Goal: Task Accomplishment & Management: Use online tool/utility

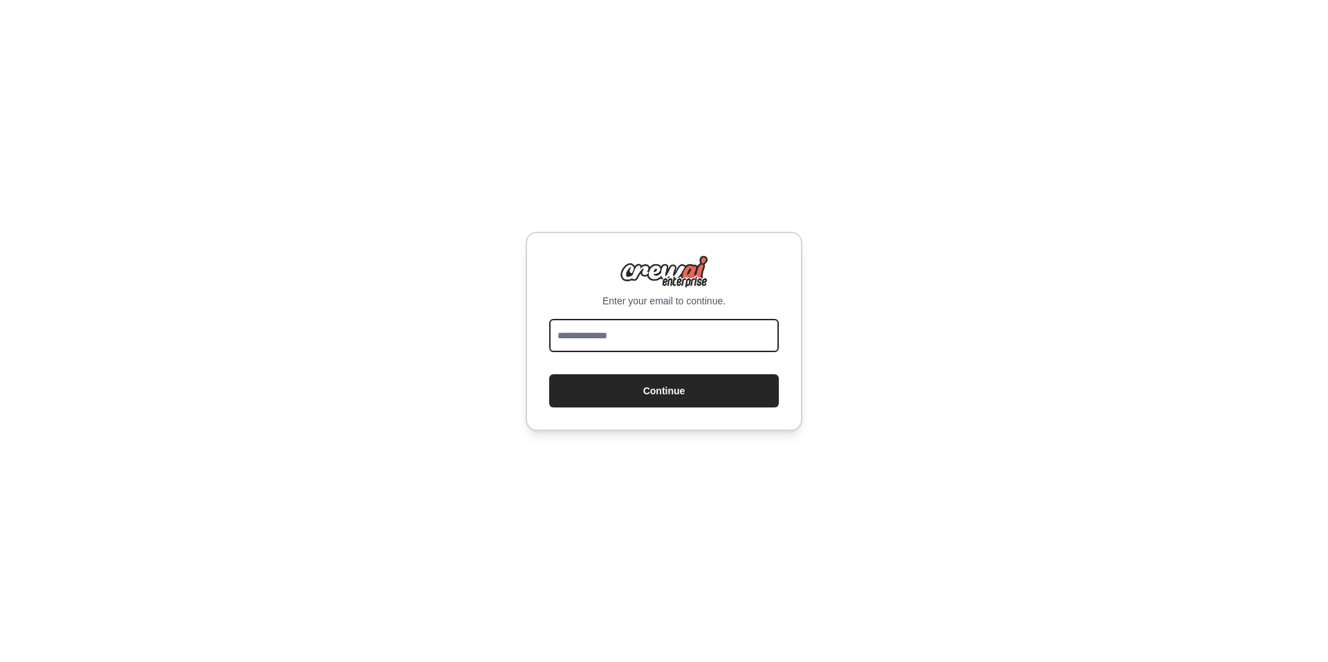
click at [620, 331] on input "email" at bounding box center [664, 335] width 230 height 33
type input "**********"
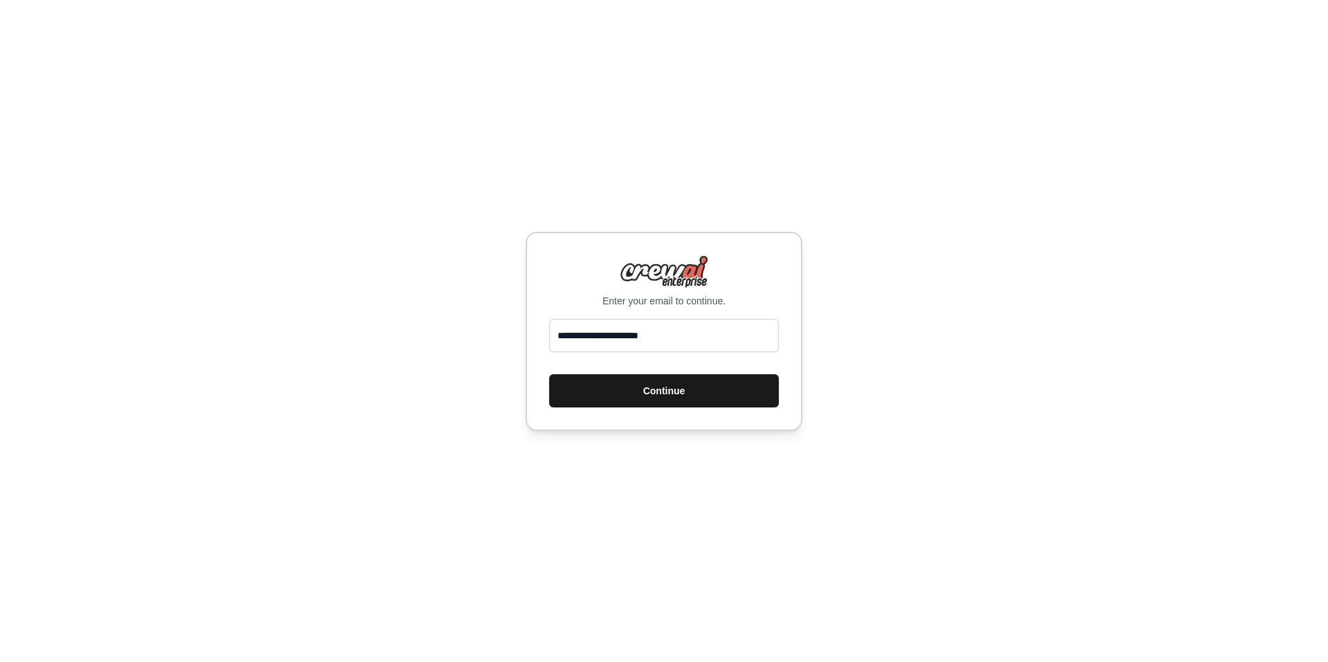
click at [642, 395] on button "Continue" at bounding box center [664, 390] width 230 height 33
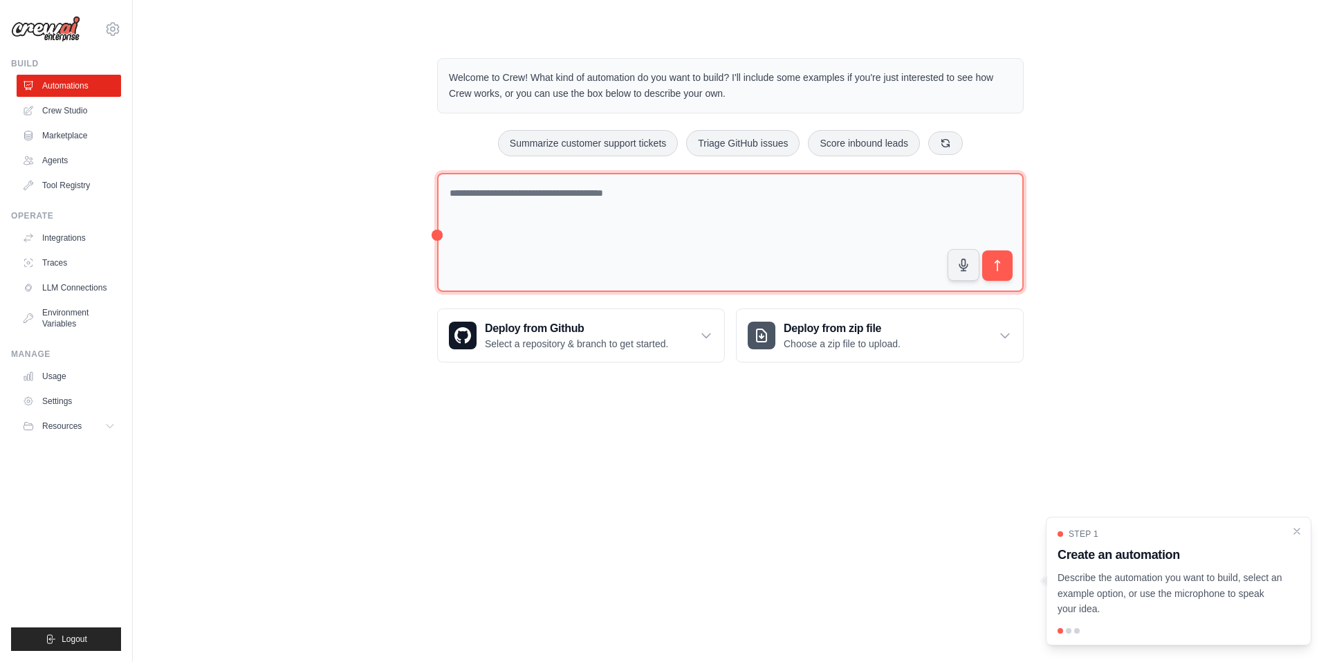
click at [508, 203] on textarea at bounding box center [730, 233] width 586 height 120
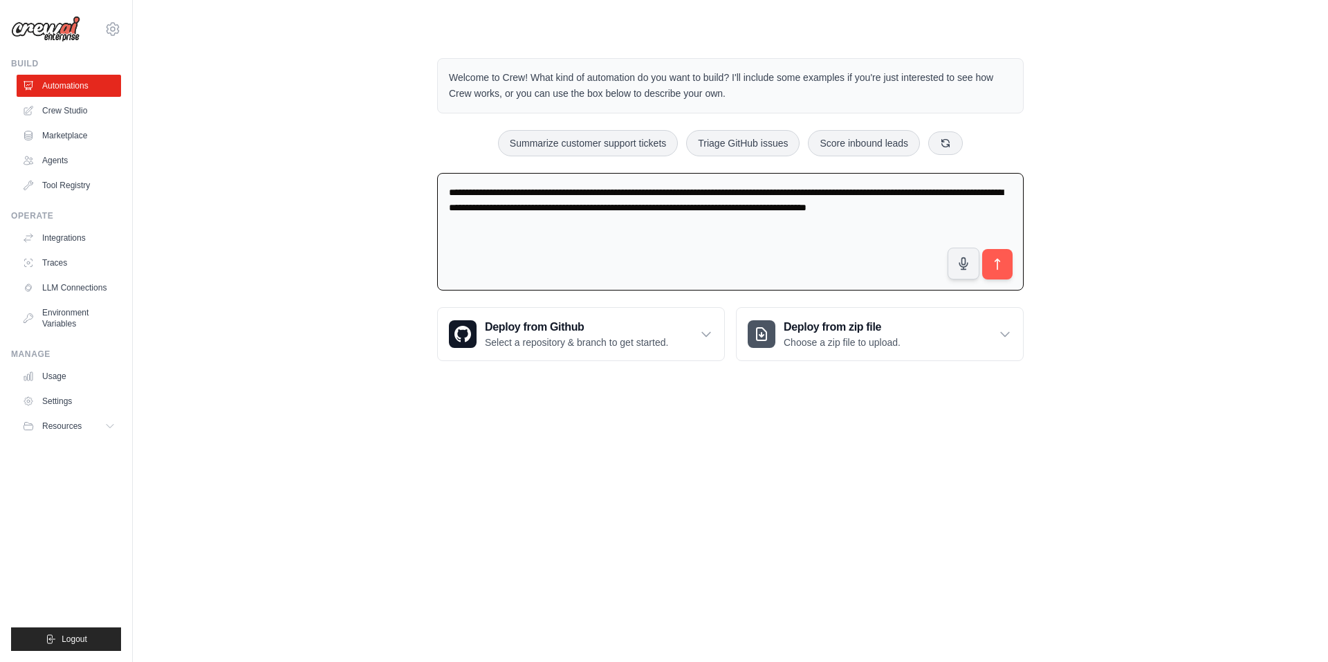
type textarea "**********"
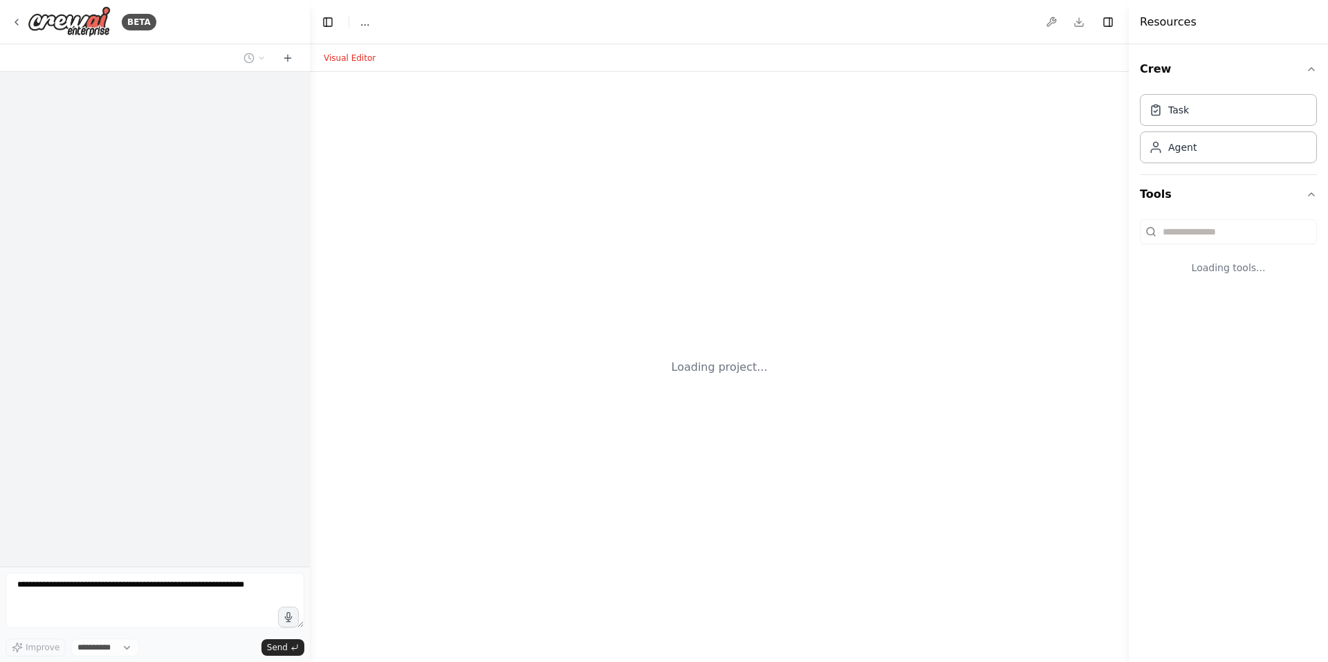
select select "****"
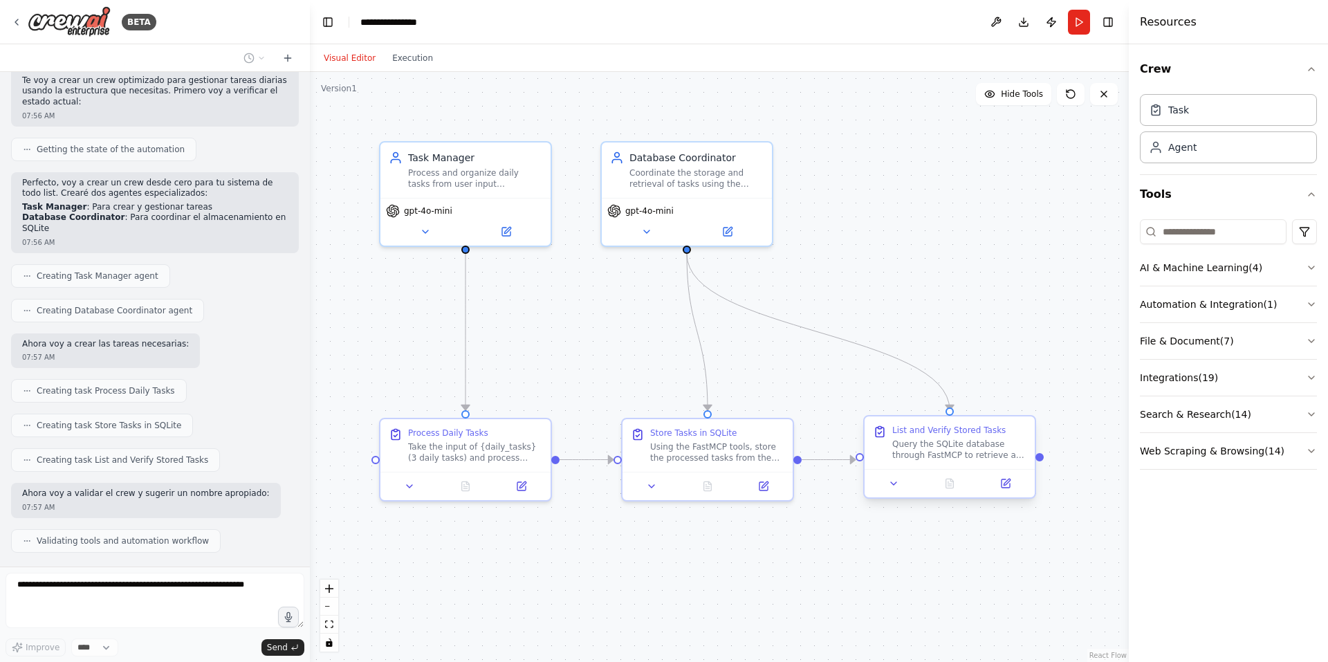
scroll to position [675, 0]
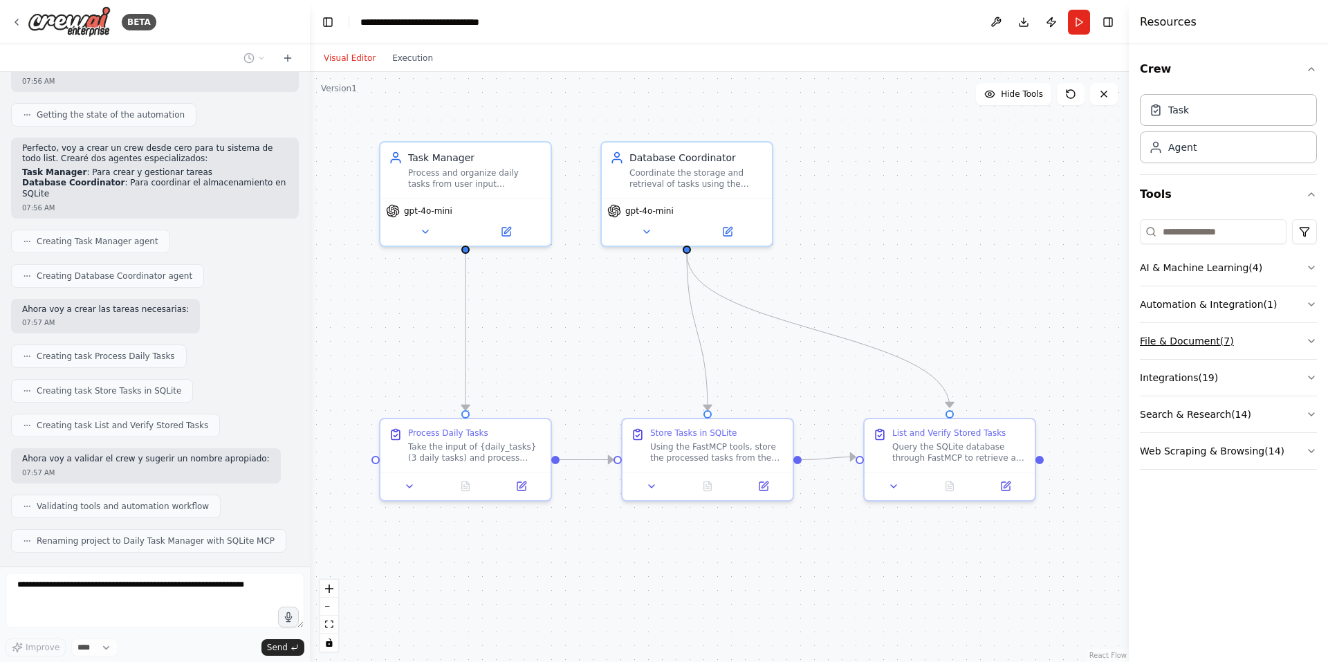
click at [1309, 335] on button "File & Document ( 7 )" at bounding box center [1228, 341] width 177 height 36
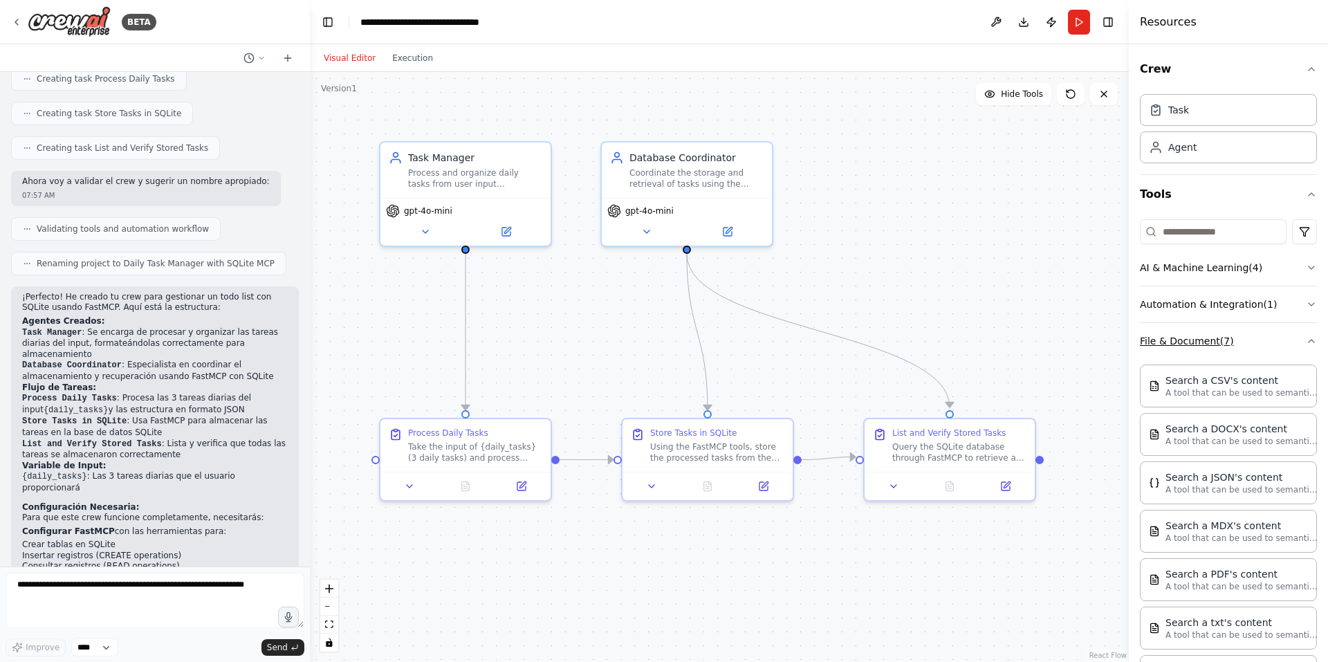
click at [1309, 335] on div "Crew Task Agent Tools AI & Machine Learning ( 4 ) Automation & Integration ( 1 …" at bounding box center [1228, 353] width 199 height 618
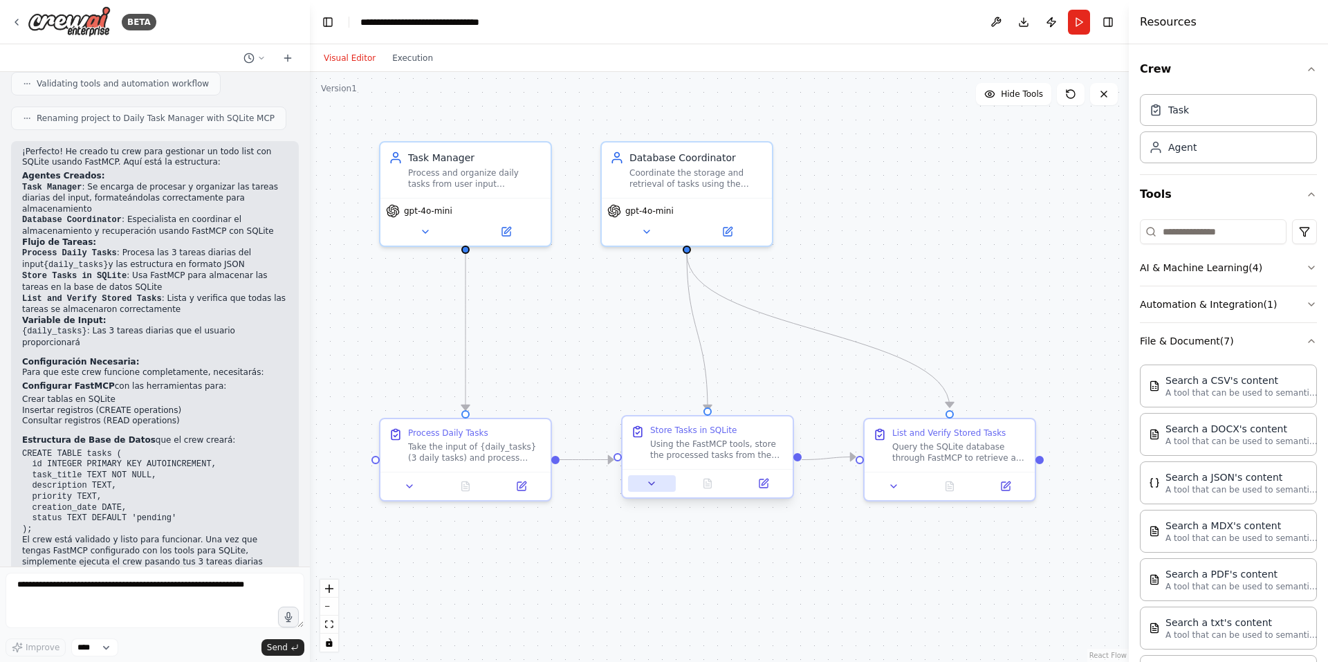
click at [653, 485] on icon at bounding box center [651, 483] width 11 height 11
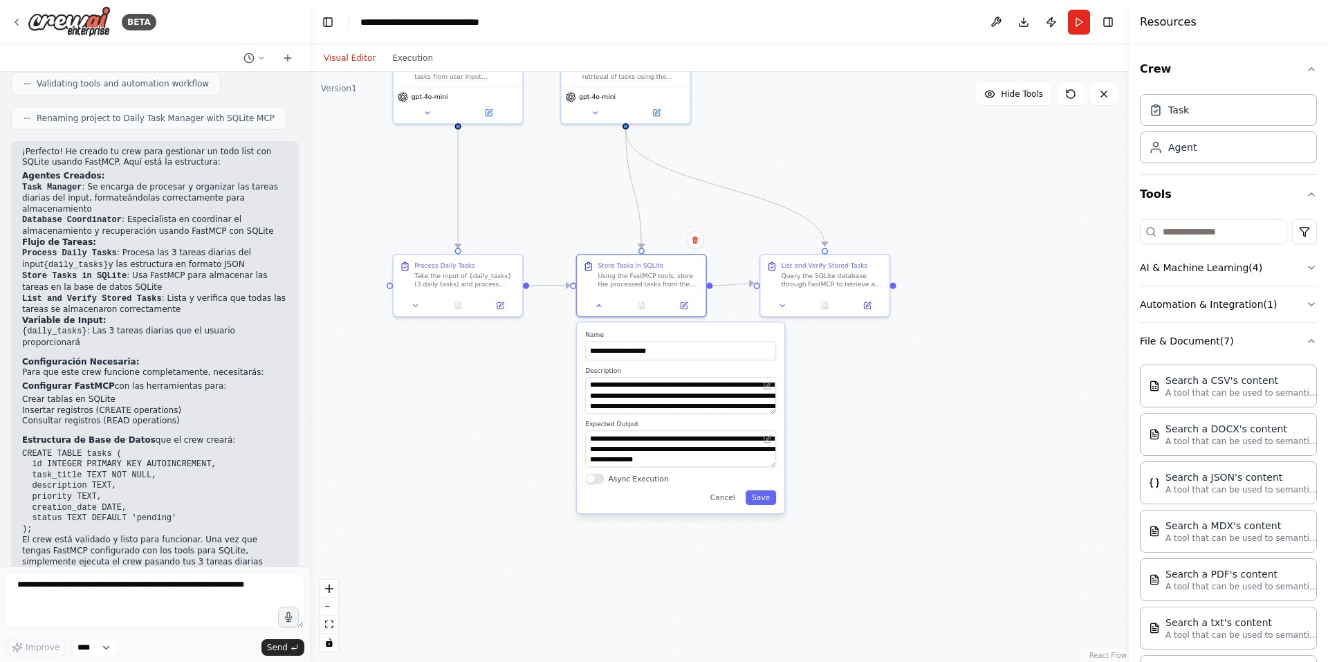
drag, startPoint x: 943, startPoint y: 557, endPoint x: 879, endPoint y: 375, distance: 192.2
click at [879, 375] on div ".deletable-edge-delete-btn { width: 20px; height: 20px; border: 0px solid #ffff…" at bounding box center [719, 367] width 819 height 590
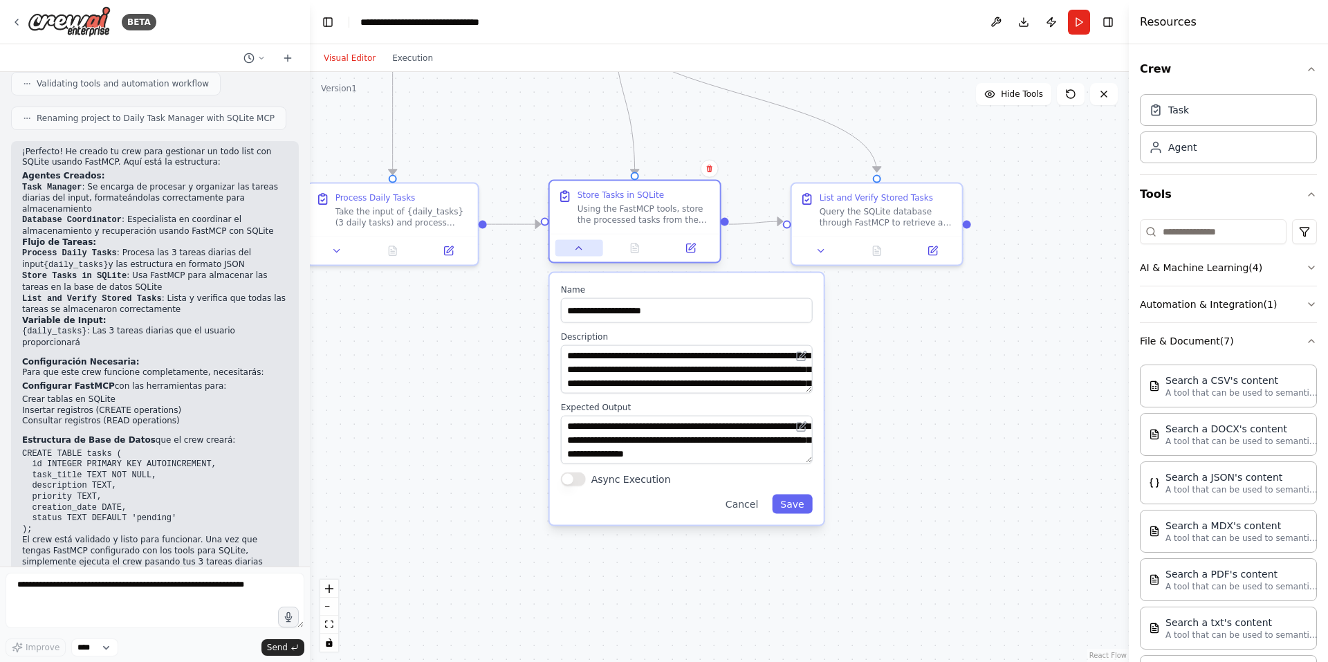
click at [576, 252] on icon at bounding box center [578, 248] width 11 height 11
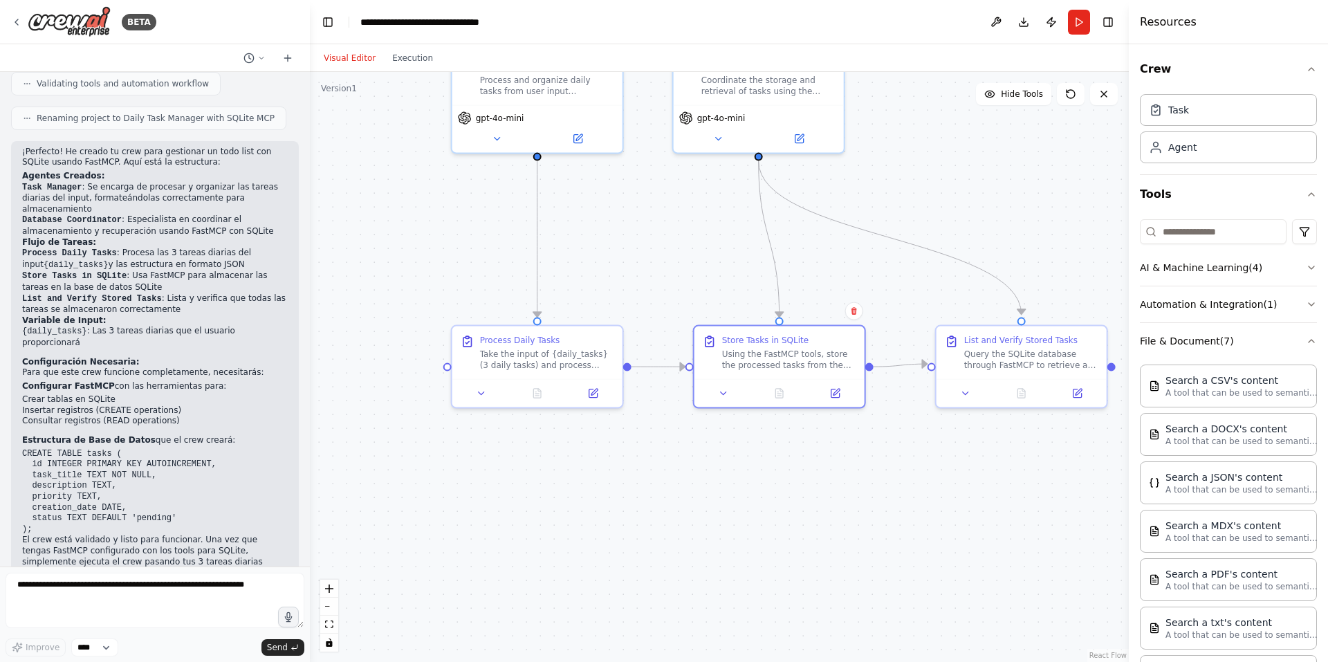
drag, startPoint x: 538, startPoint y: 198, endPoint x: 619, endPoint y: 291, distance: 123.5
click at [620, 292] on div ".deletable-edge-delete-btn { width: 20px; height: 20px; border: 0px solid #ffff…" at bounding box center [719, 367] width 819 height 590
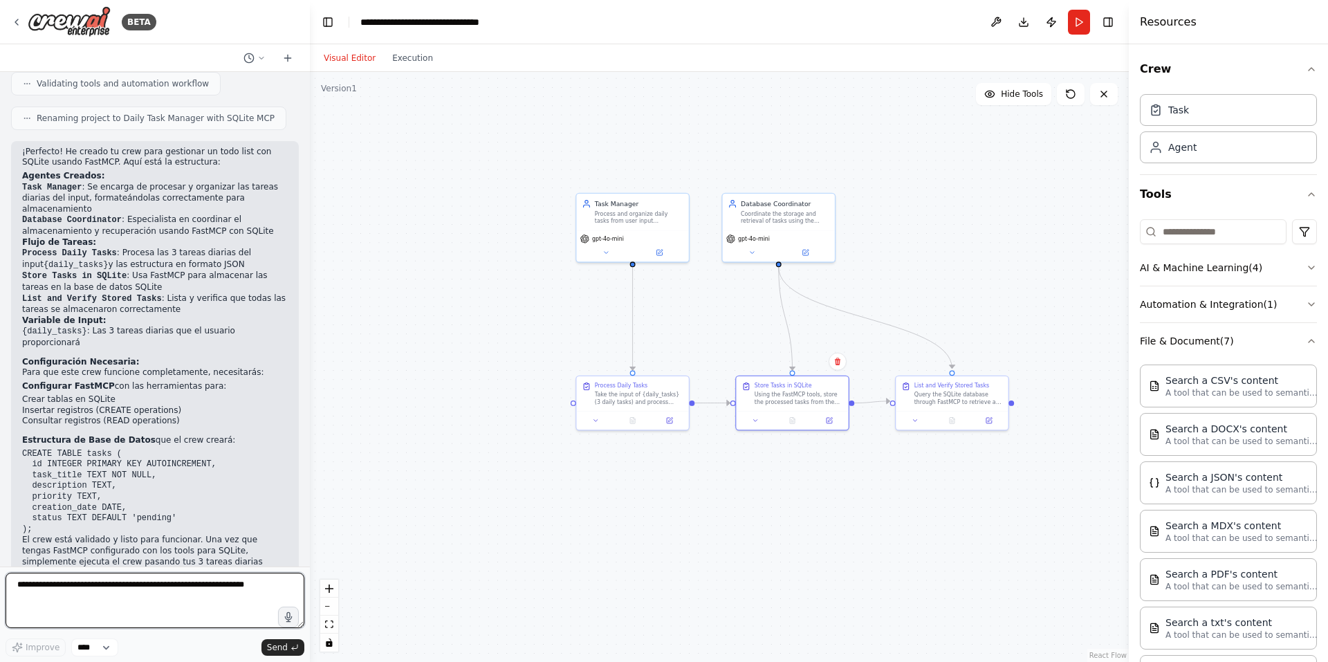
click at [165, 595] on textarea at bounding box center [155, 600] width 299 height 55
click at [114, 577] on textarea at bounding box center [155, 600] width 299 height 55
type textarea "**********"
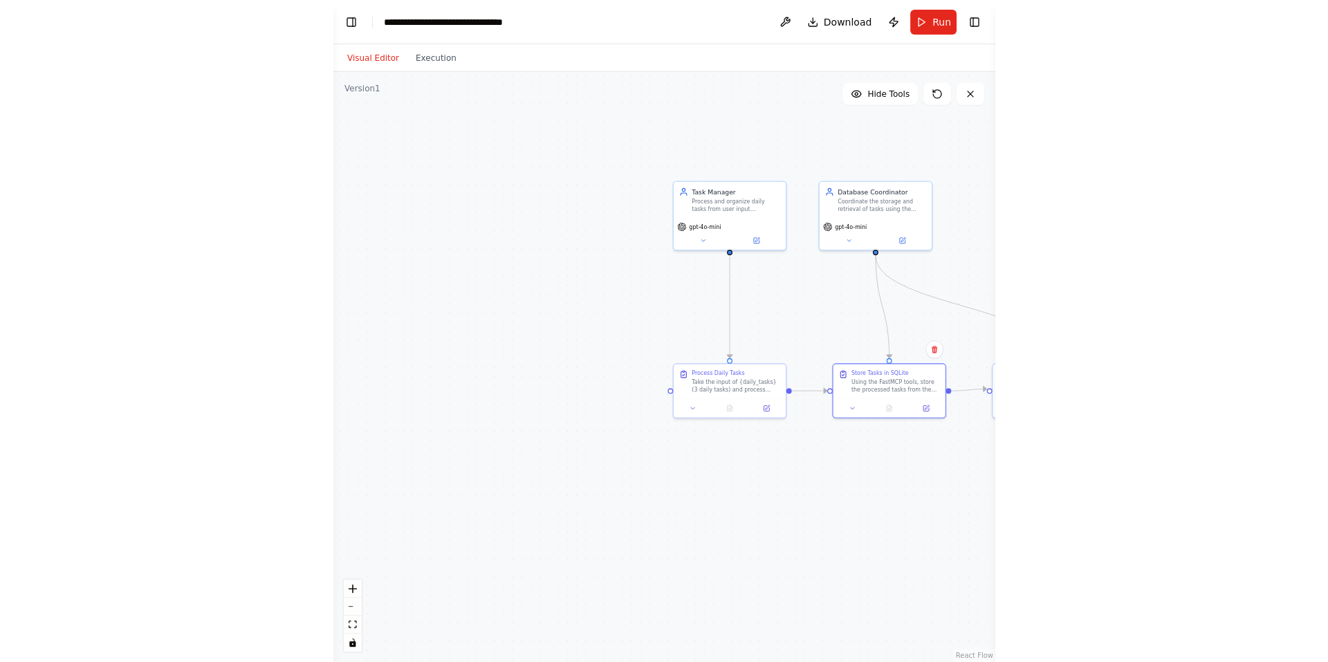
scroll to position [2428, 0]
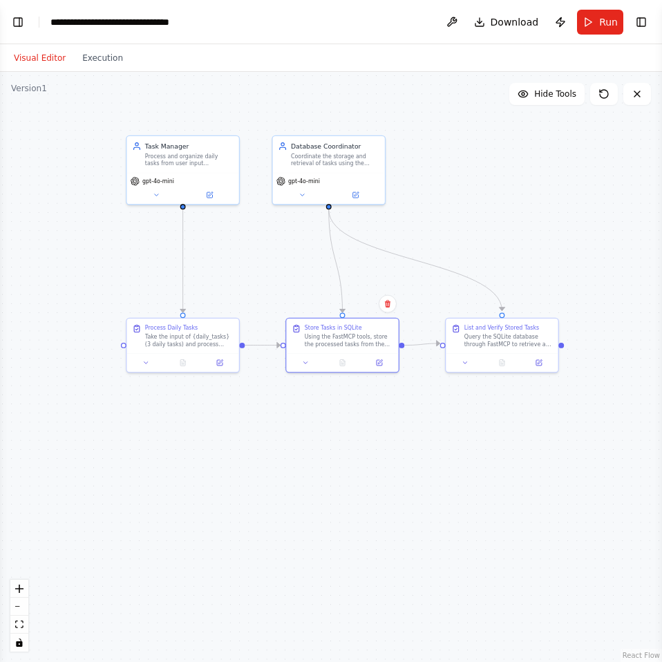
drag, startPoint x: 132, startPoint y: 532, endPoint x: -71, endPoint y: 470, distance: 212.6
click at [0, 470] on html "BETA quiero hacer un crew para un todo list que alimente un base sqllite pero q…" at bounding box center [331, 331] width 662 height 662
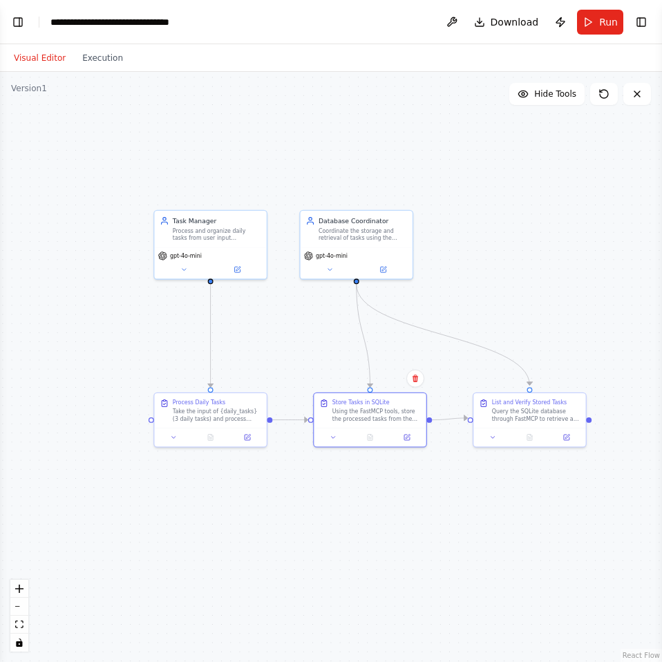
drag, startPoint x: 455, startPoint y: 481, endPoint x: 546, endPoint y: 561, distance: 122.0
click at [546, 561] on div ".deletable-edge-delete-btn { width: 20px; height: 20px; border: 0px solid #ffff…" at bounding box center [331, 367] width 662 height 591
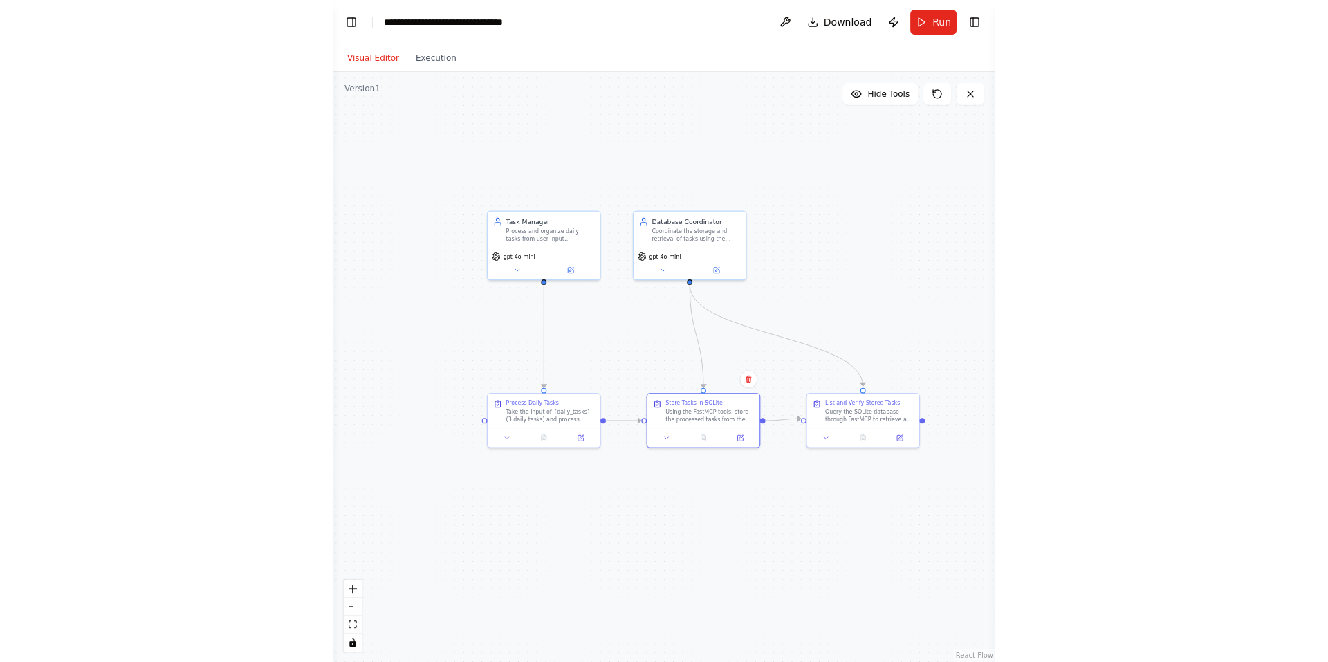
scroll to position [2352, 0]
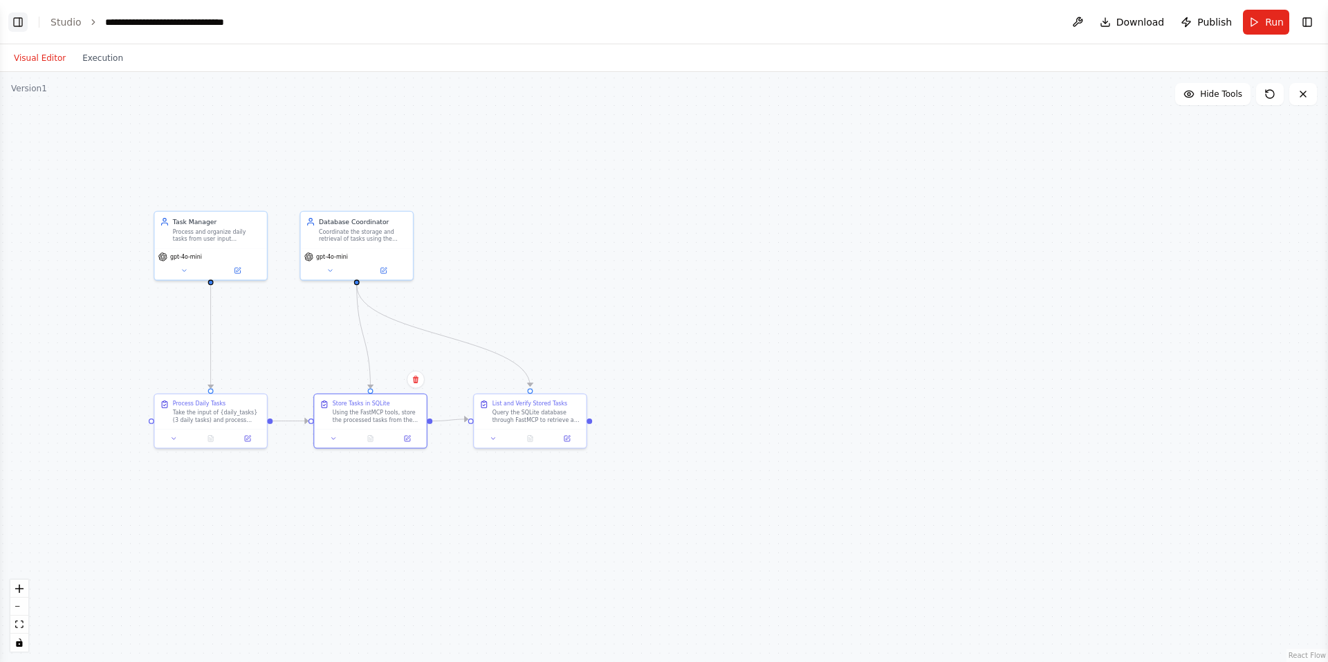
click at [22, 21] on button "Toggle Left Sidebar" at bounding box center [17, 21] width 19 height 19
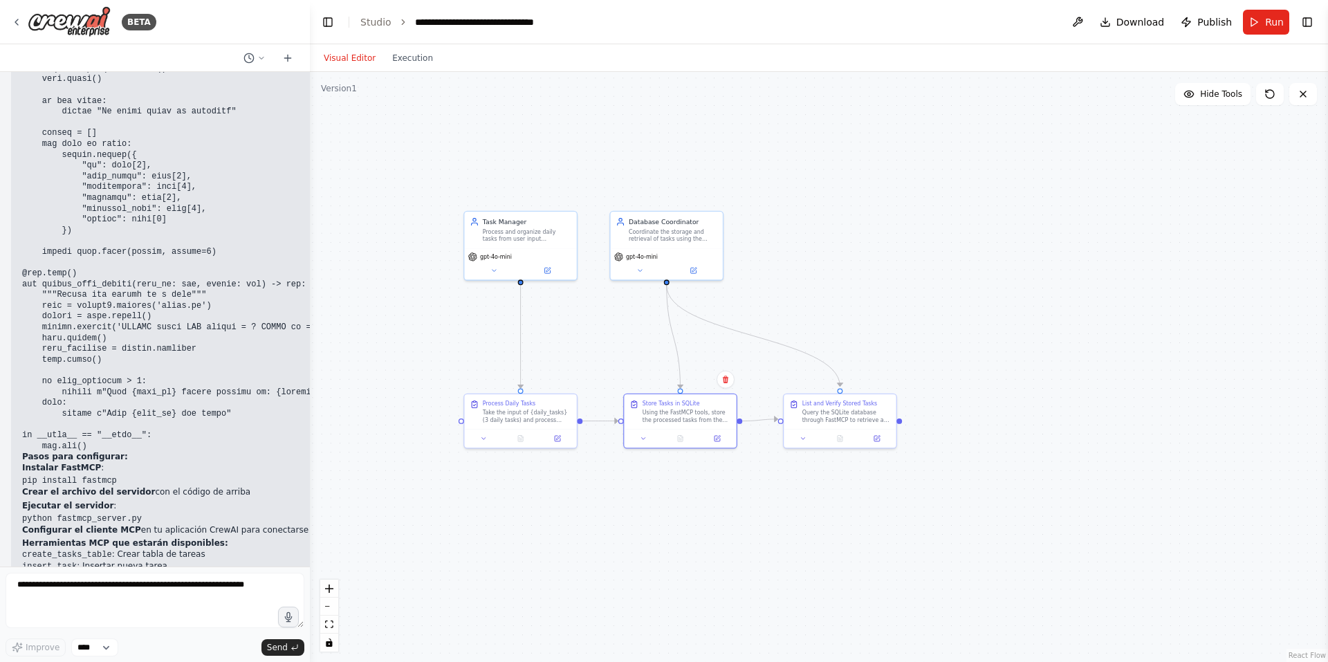
scroll to position [2353, 0]
click at [1124, 24] on span "Download" at bounding box center [1140, 22] width 48 height 14
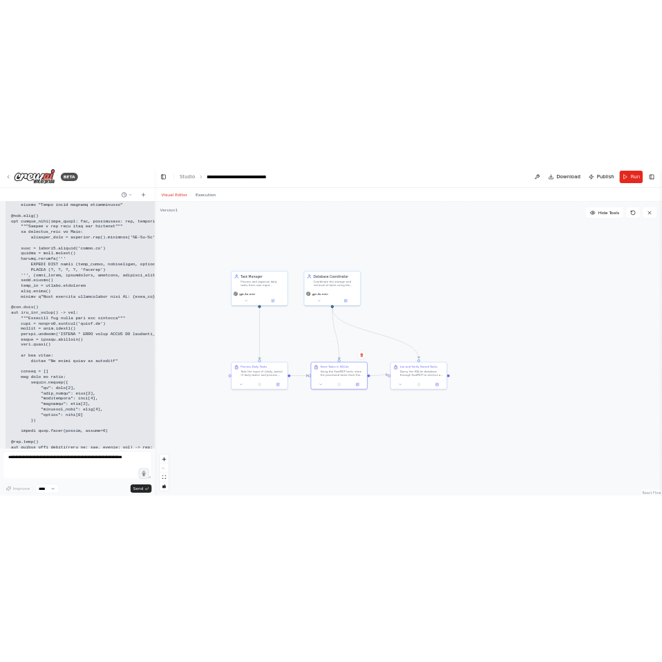
scroll to position [2007, 0]
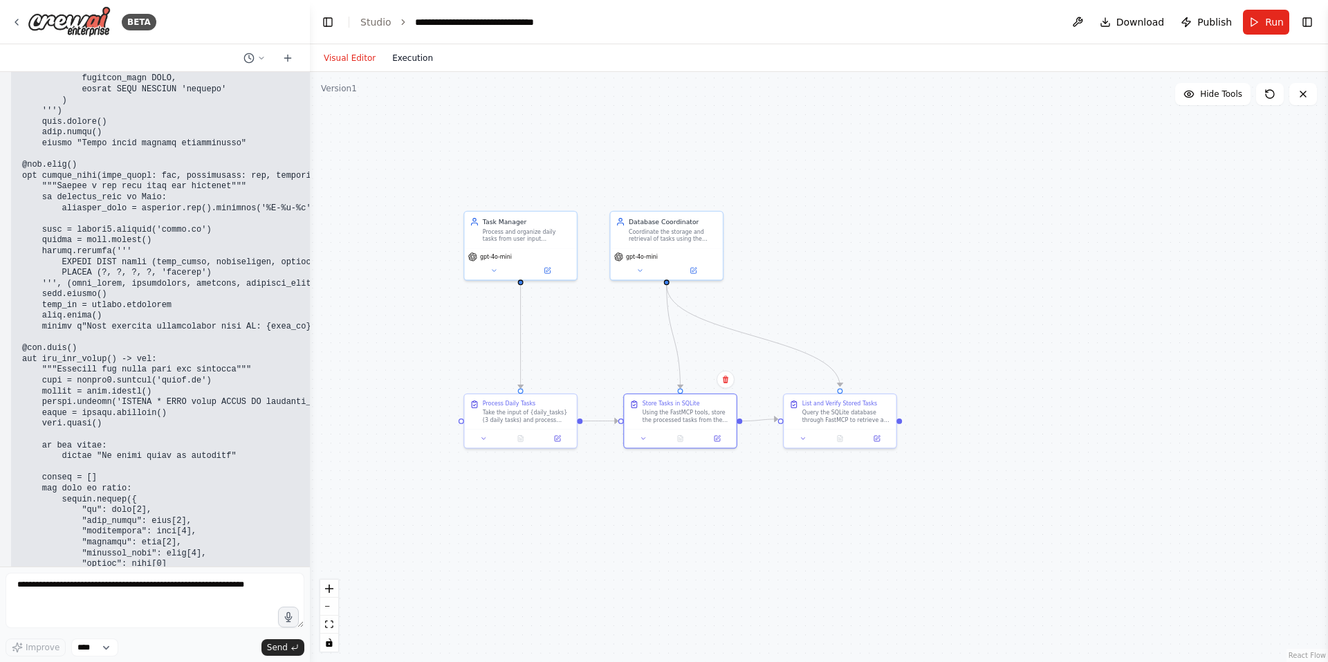
click at [417, 55] on button "Execution" at bounding box center [412, 58] width 57 height 17
click at [351, 61] on button "Visual Editor" at bounding box center [349, 58] width 68 height 17
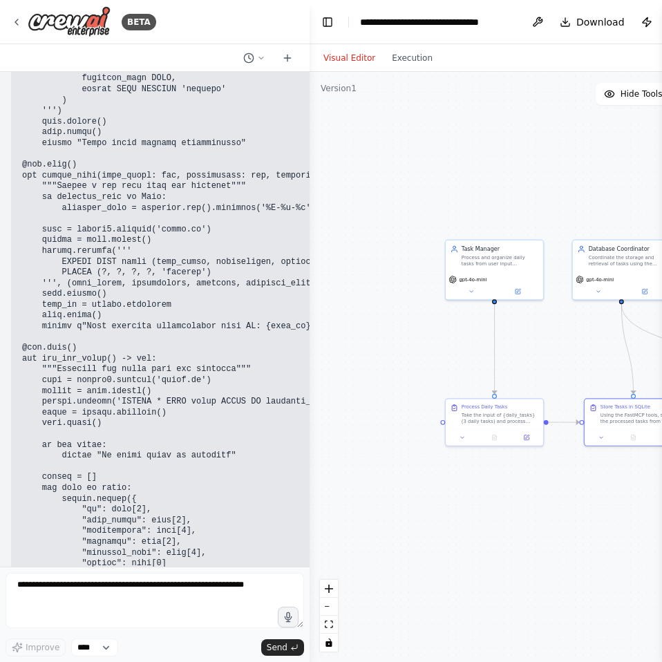
scroll to position [2083, 0]
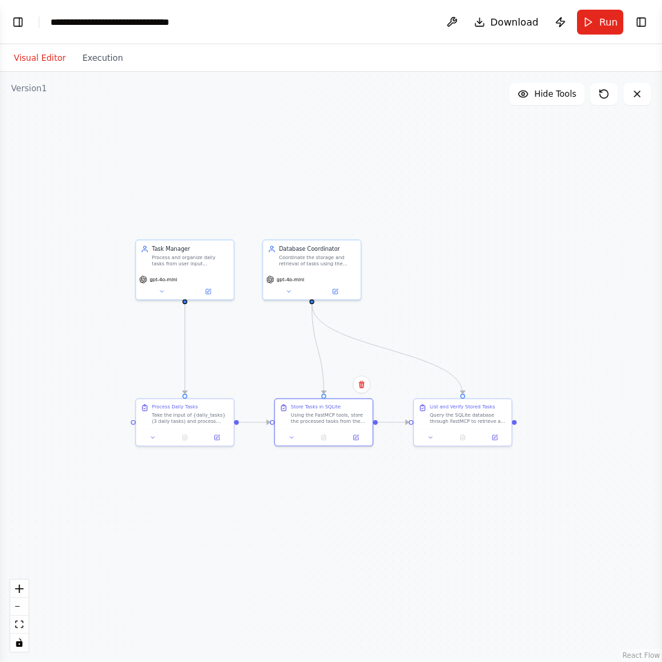
drag, startPoint x: 89, startPoint y: 577, endPoint x: 97, endPoint y: 571, distance: 10.4
click at [89, 577] on div ".deletable-edge-delete-btn { width: 20px; height: 20px; border: 0px solid #ffff…" at bounding box center [331, 367] width 662 height 591
click at [593, 19] on button "Run" at bounding box center [600, 22] width 46 height 25
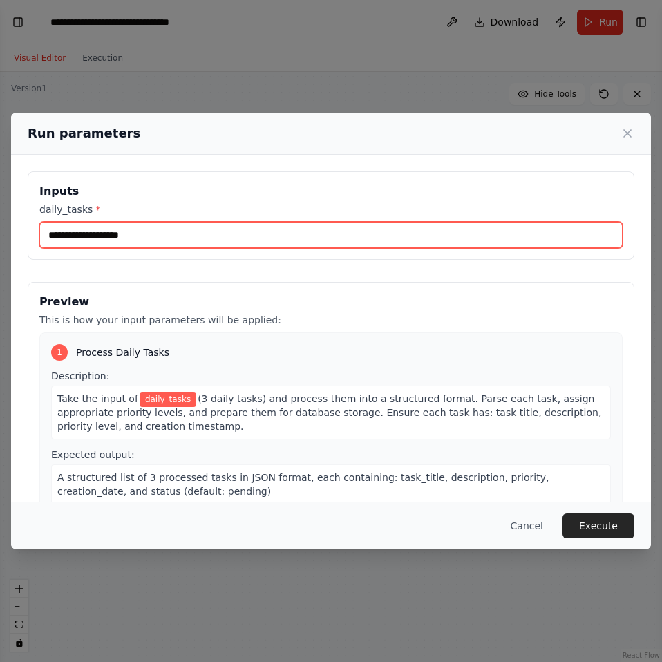
click at [111, 238] on input "daily_tasks *" at bounding box center [331, 235] width 584 height 26
click at [123, 246] on input "****" at bounding box center [331, 235] width 584 height 26
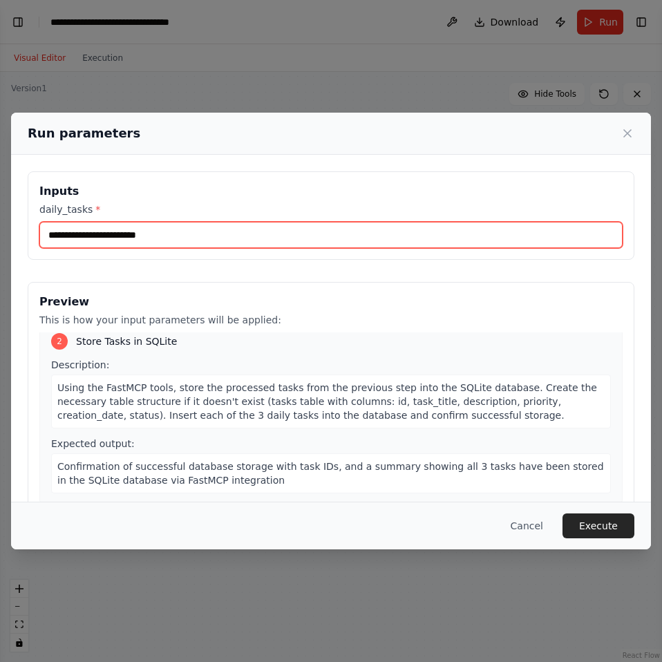
scroll to position [207, 0]
type input "**********"
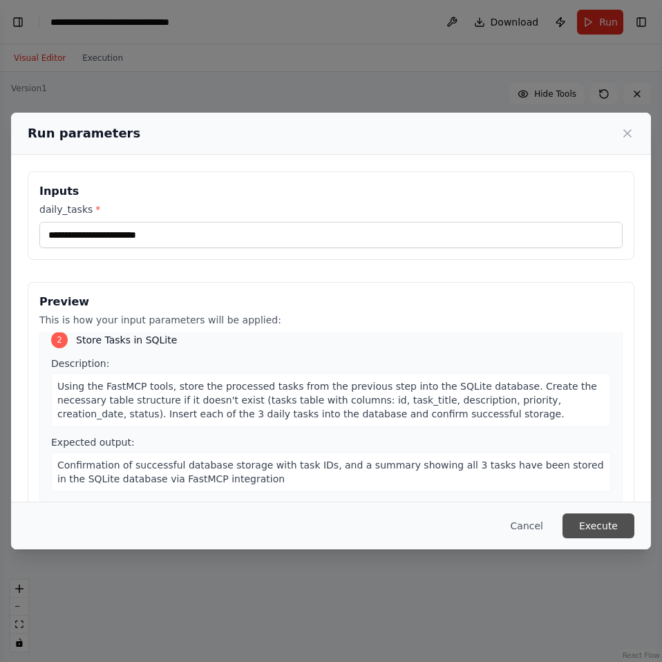
click at [606, 526] on button "Execute" at bounding box center [599, 526] width 72 height 25
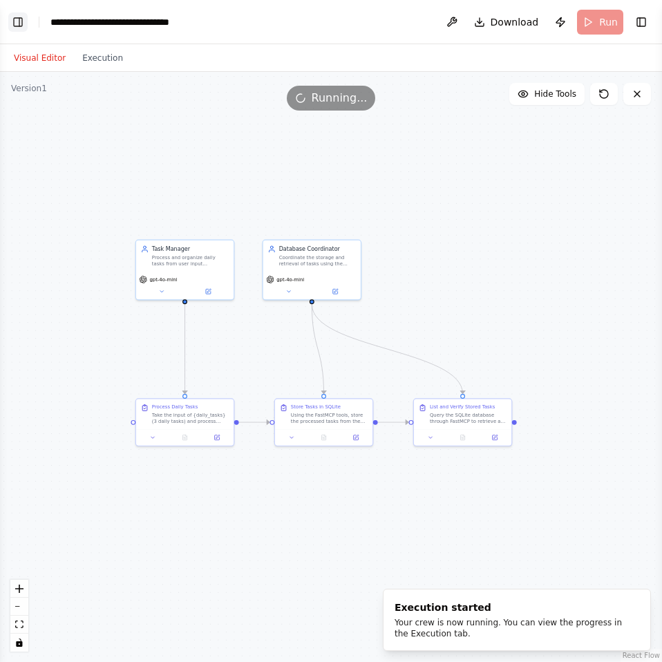
click at [12, 24] on button "Toggle Left Sidebar" at bounding box center [17, 21] width 19 height 19
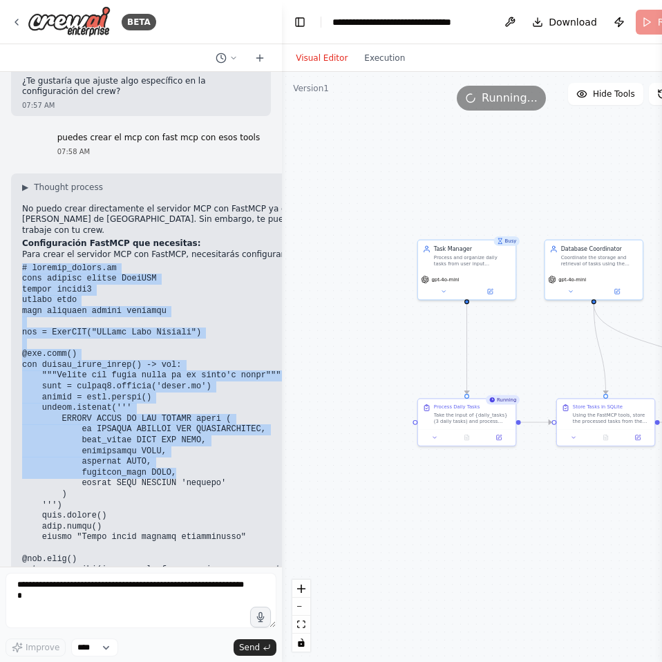
scroll to position [2428, 0]
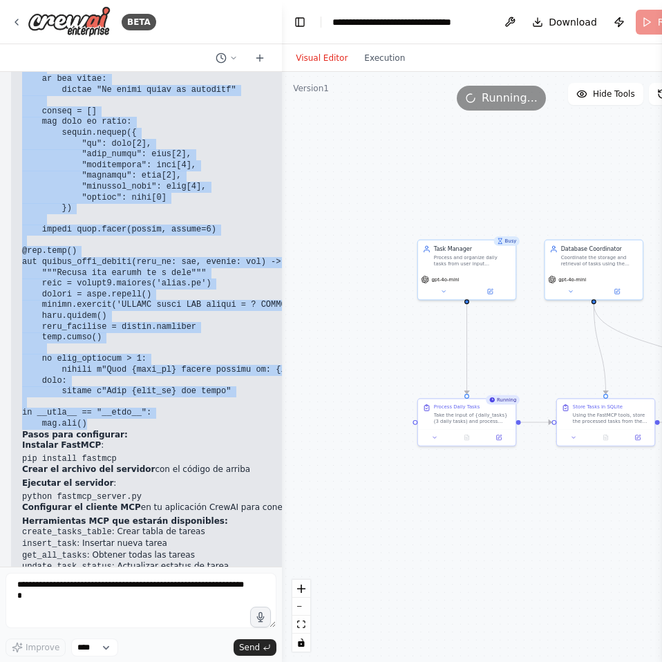
drag, startPoint x: 23, startPoint y: 275, endPoint x: 124, endPoint y: 357, distance: 130.8
copy code "# fastmcp_server.py from fastmcp import FastMCP import sqlite3 import json from…"
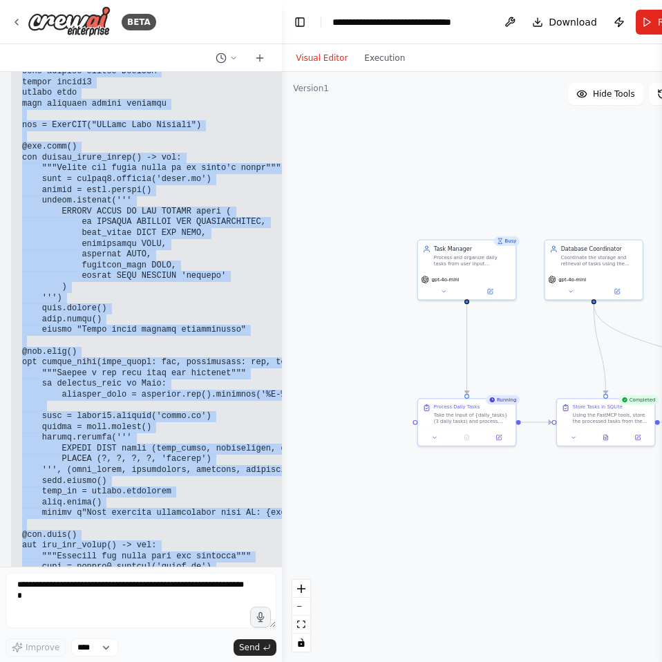
click at [186, 506] on code at bounding box center [271, 519] width 498 height 926
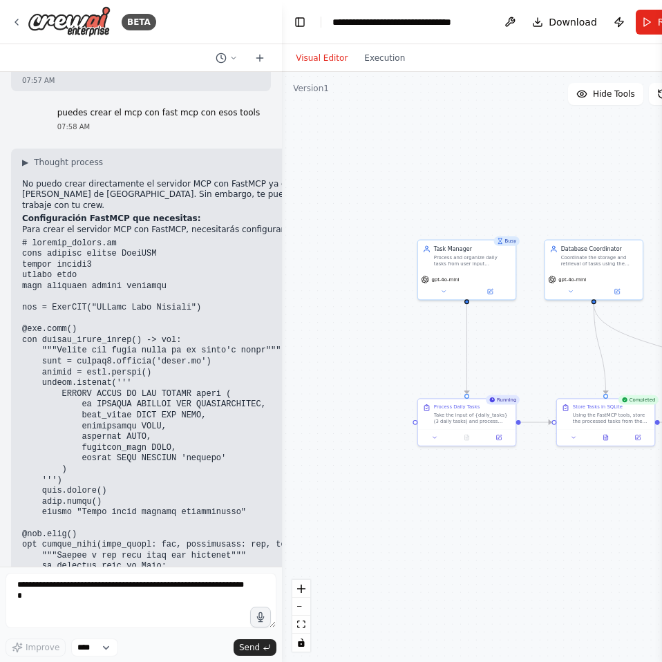
scroll to position [1598, 0]
